Goal: Find specific page/section: Find specific page/section

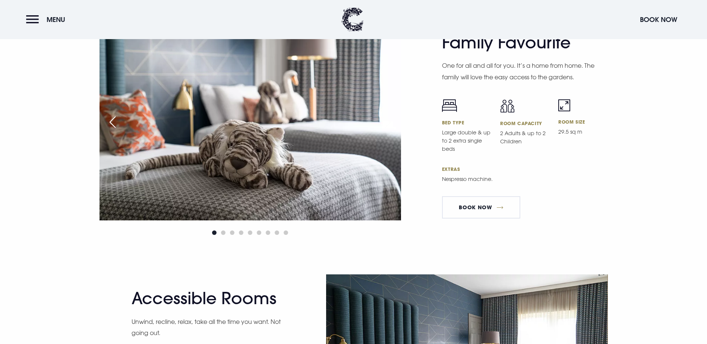
scroll to position [2273, 0]
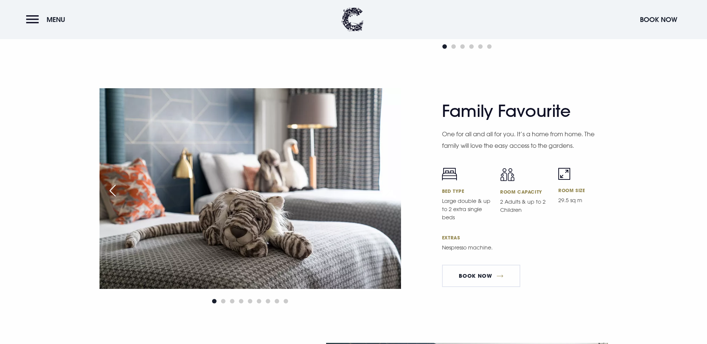
click at [386, 132] on img at bounding box center [249, 188] width 301 height 201
click at [398, 128] on img at bounding box center [249, 188] width 301 height 201
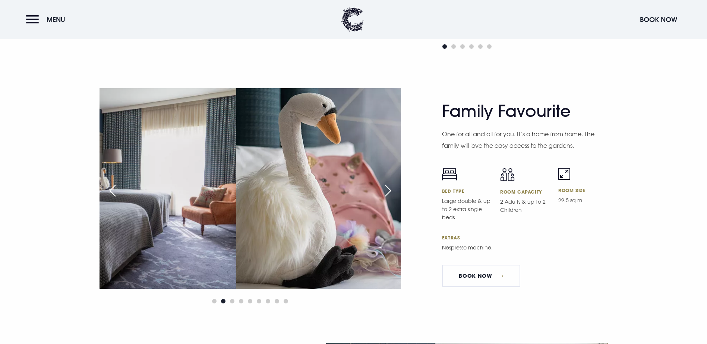
click at [149, 157] on div at bounding box center [249, 197] width 301 height 218
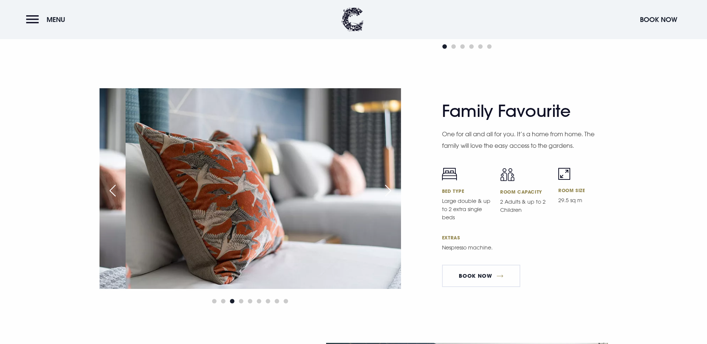
click at [7, 151] on div "Family Favourite One for all and all for you. It’s a home from home. The family…" at bounding box center [353, 215] width 707 height 255
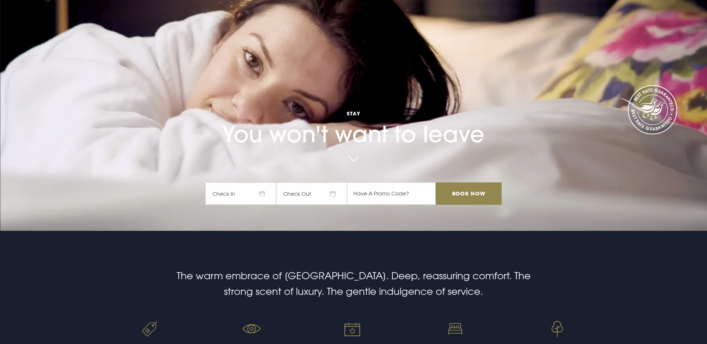
scroll to position [0, 0]
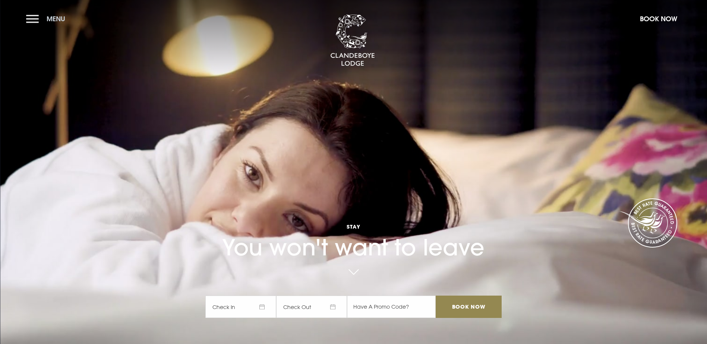
click at [36, 16] on button "Menu" at bounding box center [47, 19] width 43 height 16
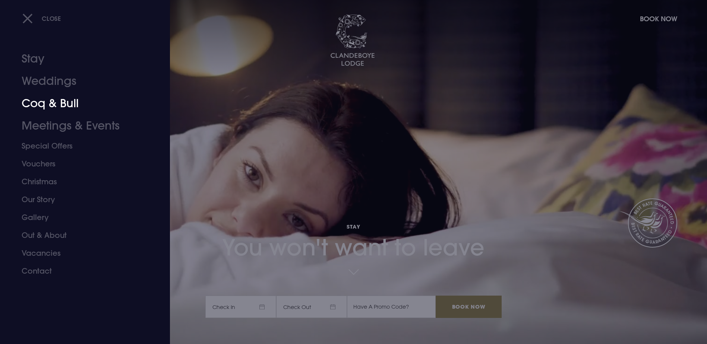
drag, startPoint x: 44, startPoint y: 105, endPoint x: 33, endPoint y: 105, distance: 11.2
click at [44, 105] on link "Coq & Bull" at bounding box center [81, 103] width 118 height 22
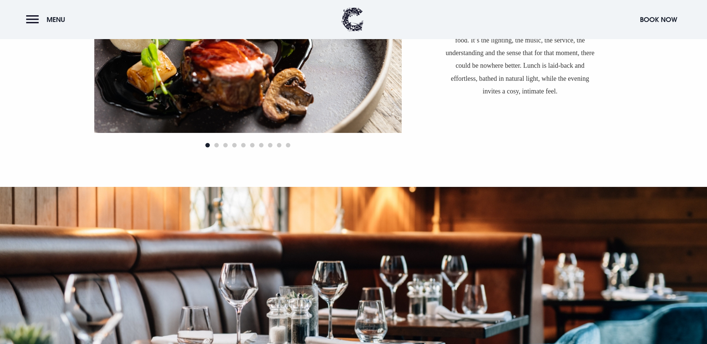
scroll to position [1192, 0]
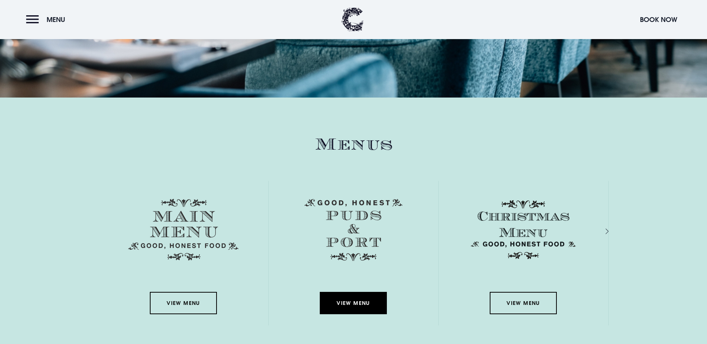
click at [354, 292] on link "View Menu" at bounding box center [353, 303] width 67 height 22
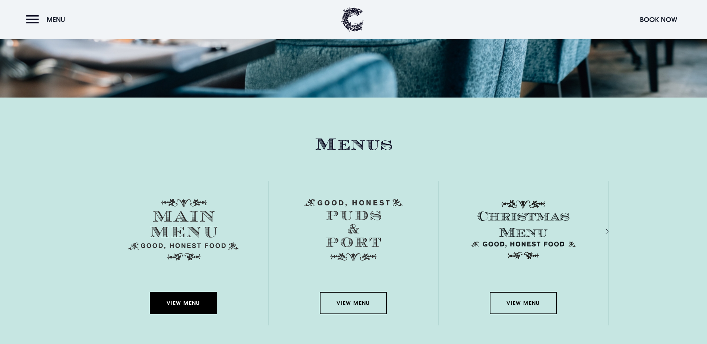
click at [189, 292] on link "View Menu" at bounding box center [183, 303] width 67 height 22
click at [181, 292] on link "View Menu" at bounding box center [183, 303] width 67 height 22
